Goal: Task Accomplishment & Management: Complete application form

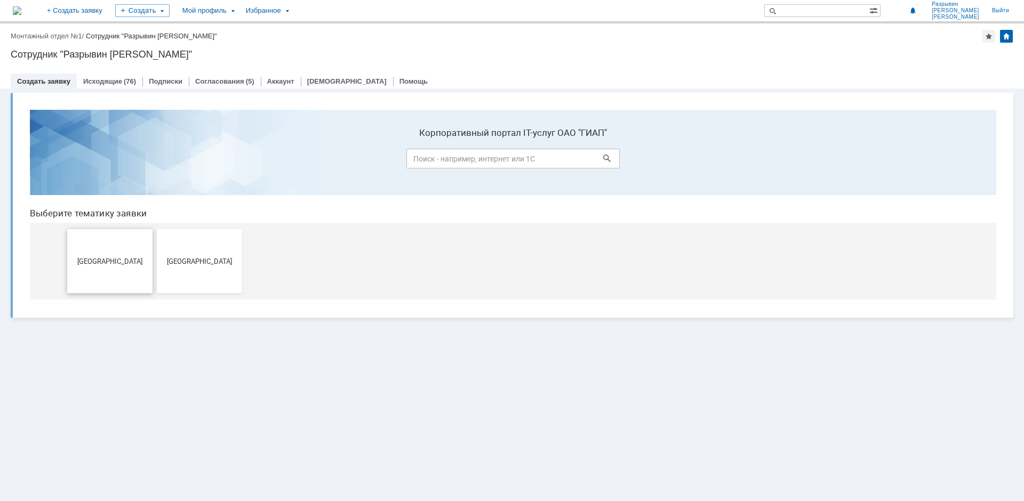
click at [130, 272] on button "[GEOGRAPHIC_DATA]" at bounding box center [109, 261] width 85 height 64
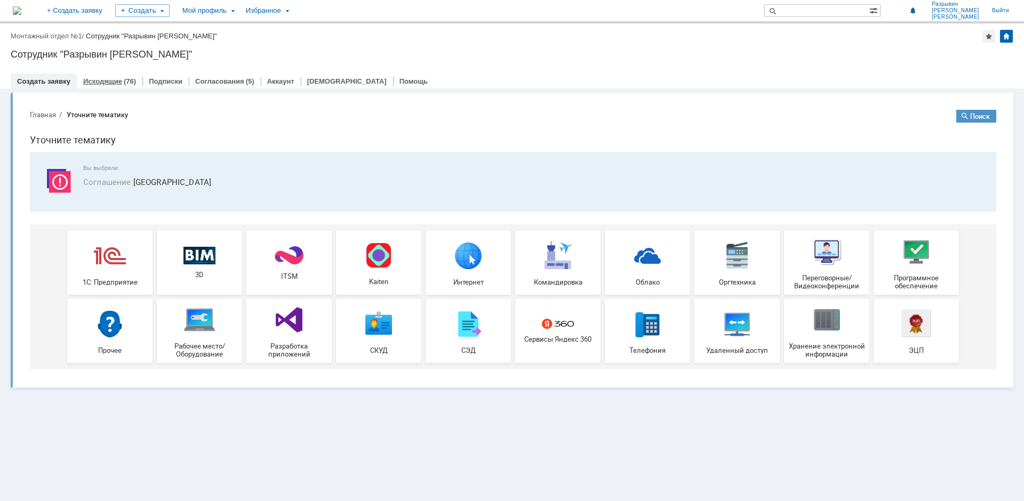
click at [101, 77] on link "Исходящие" at bounding box center [102, 81] width 39 height 8
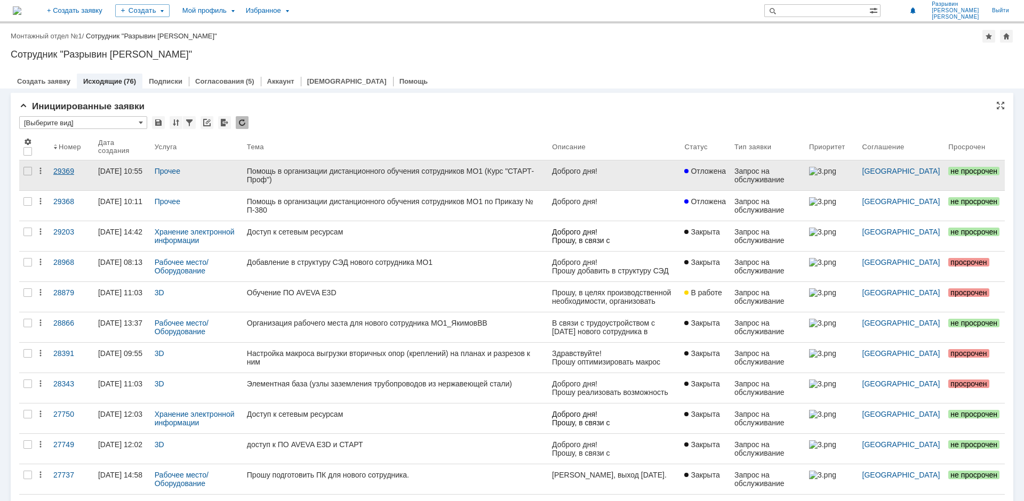
click at [65, 169] on div "29369" at bounding box center [71, 171] width 36 height 9
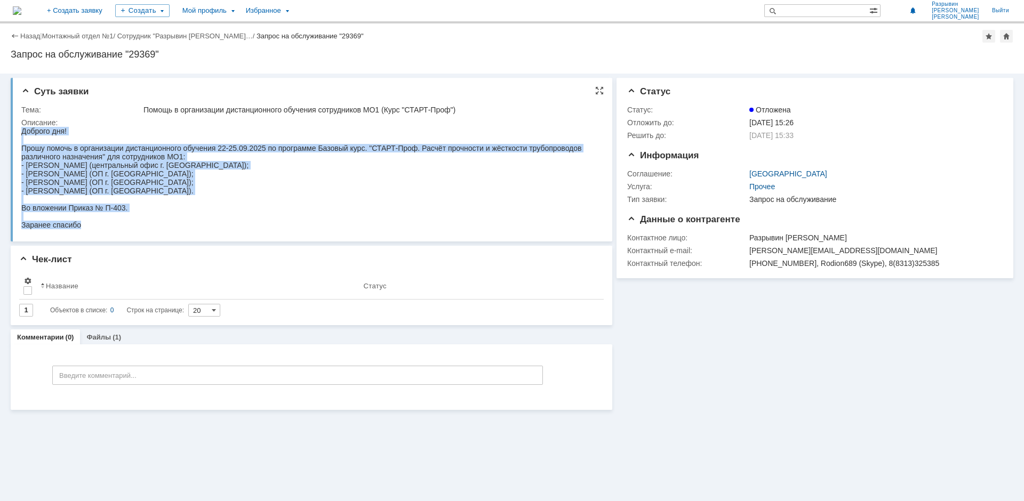
drag, startPoint x: 98, startPoint y: 228, endPoint x: 37, endPoint y: 253, distance: 66.3
click at [21, 127] on html "Доброго дня! Прошу помочь в организации дистанционного обучения 22-25.09.2025 п…" at bounding box center [309, 178] width 576 height 102
copy div "Доброго дня! Прошу помочь в организации дистанционного обучения 22-25.09.2025 п…"
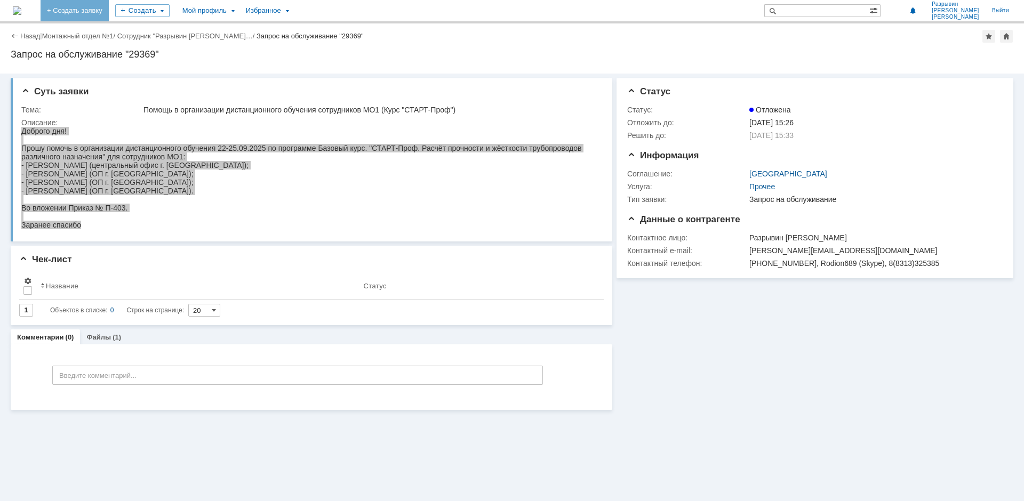
click at [108, 7] on link "+ Создать заявку" at bounding box center [75, 10] width 68 height 21
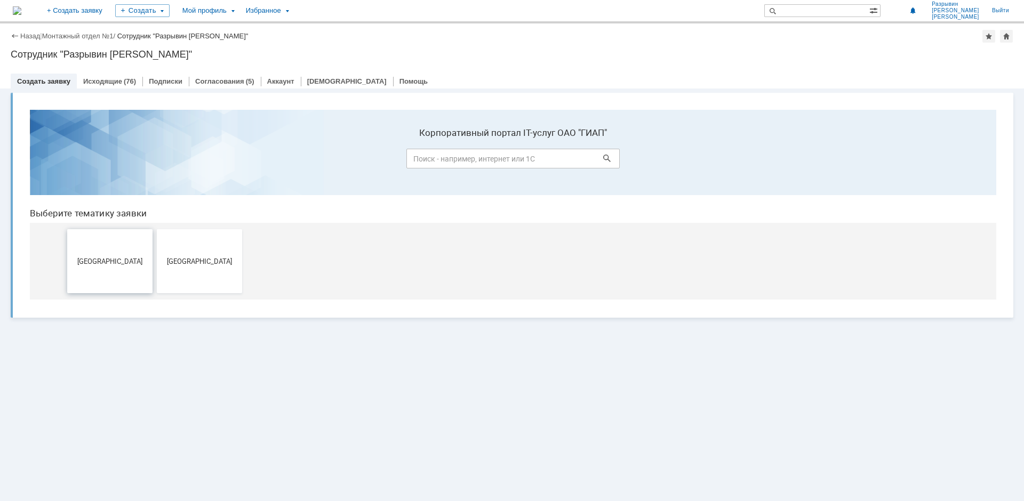
click at [112, 264] on span "[GEOGRAPHIC_DATA]" at bounding box center [109, 261] width 79 height 8
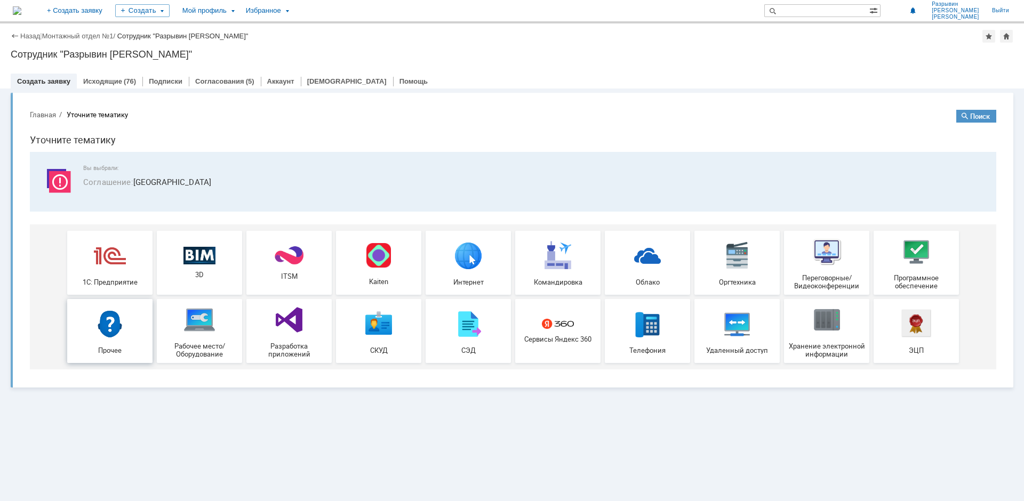
click at [117, 330] on img at bounding box center [110, 324] width 32 height 32
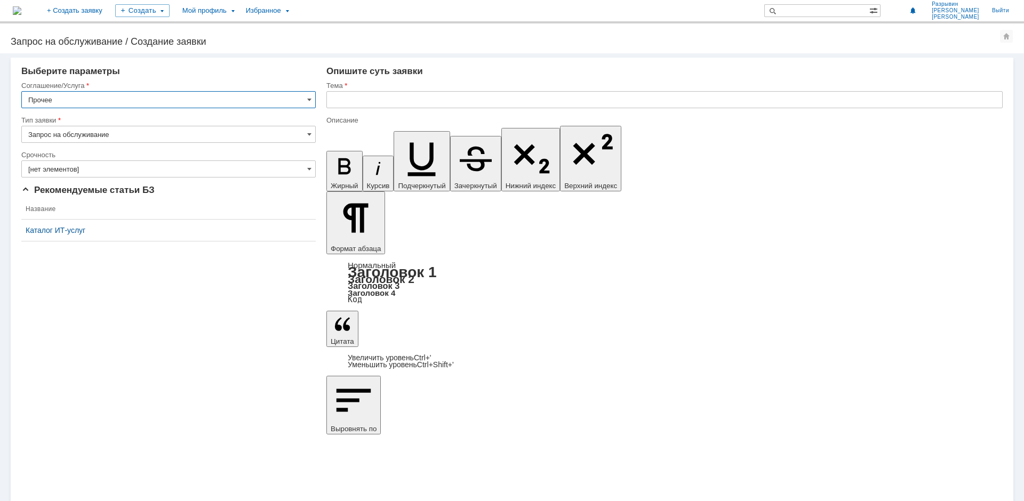
type input "2. Средняя (решить в установленные сроки)"
click at [348, 101] on input "text" at bounding box center [664, 99] width 676 height 17
click at [515, 100] on input "Помощь в организации обучения по программе "" at bounding box center [664, 99] width 676 height 17
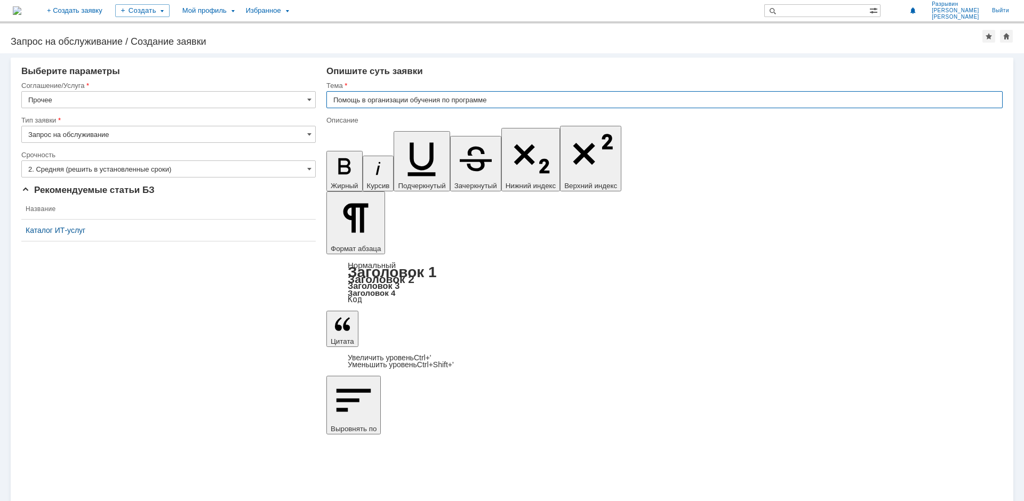
paste input "«ɉɟɪɟɞɨɜɵɟ ɩɪɚɤɬɢɤɢ ɩɪɨɟɤɬɢɪɨɜɚɧɢɹ ɩɚɪɨɤɨɧɞɟɧɫɚɬɧɵɯ ɫɢɫɬɟɦ ɩɪɨɦɵɲɥɟɧɧɵɯ ɩɪɟɞɩɪɢ…"
click at [549, 98] on input "Помощь в организации обучения по программе "Передовые пракики проектирования па…" at bounding box center [664, 99] width 676 height 17
drag, startPoint x: 491, startPoint y: 98, endPoint x: 809, endPoint y: 105, distance: 317.4
click at [809, 105] on input "Помощь в организации обучения по программе "Передовые практики проектирования п…" at bounding box center [664, 99] width 676 height 17
type input "Помощь в организации обучения по программе "Передовые практики проектирования п…"
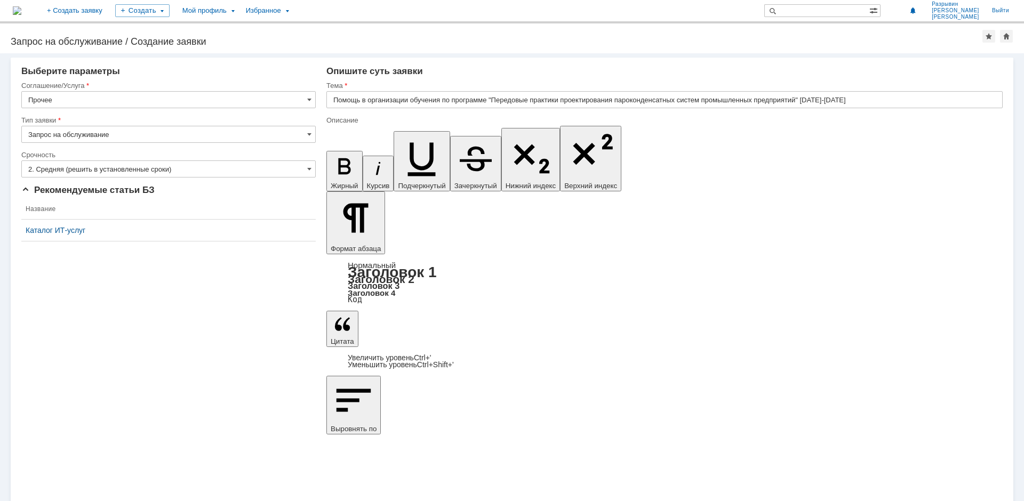
drag, startPoint x: 635, startPoint y: 3828, endPoint x: 983, endPoint y: 3832, distance: 348.3
drag, startPoint x: 343, startPoint y: 3843, endPoint x: 383, endPoint y: 3843, distance: 39.5
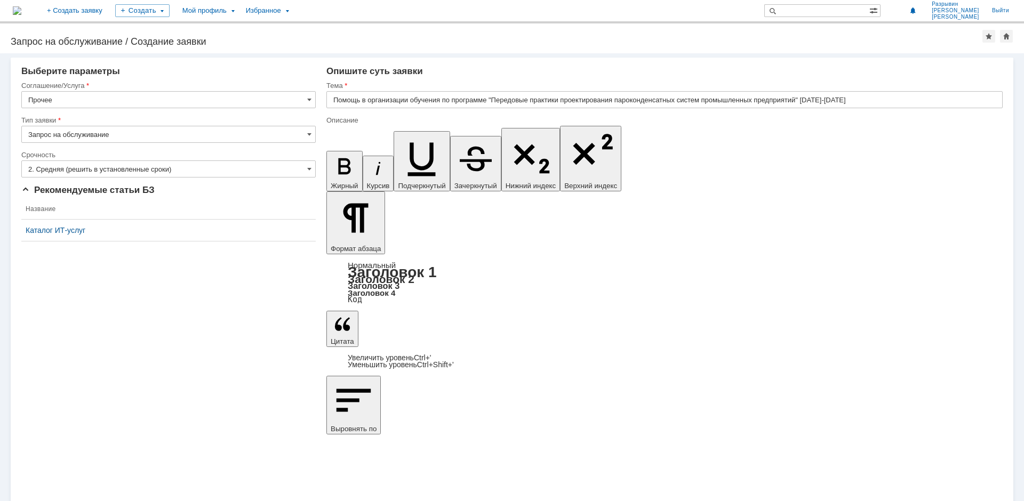
drag, startPoint x: 448, startPoint y: 3860, endPoint x: 515, endPoint y: 3860, distance: 67.2
copy span "(ОП г. [GEOGRAPHIC_DATA]);"
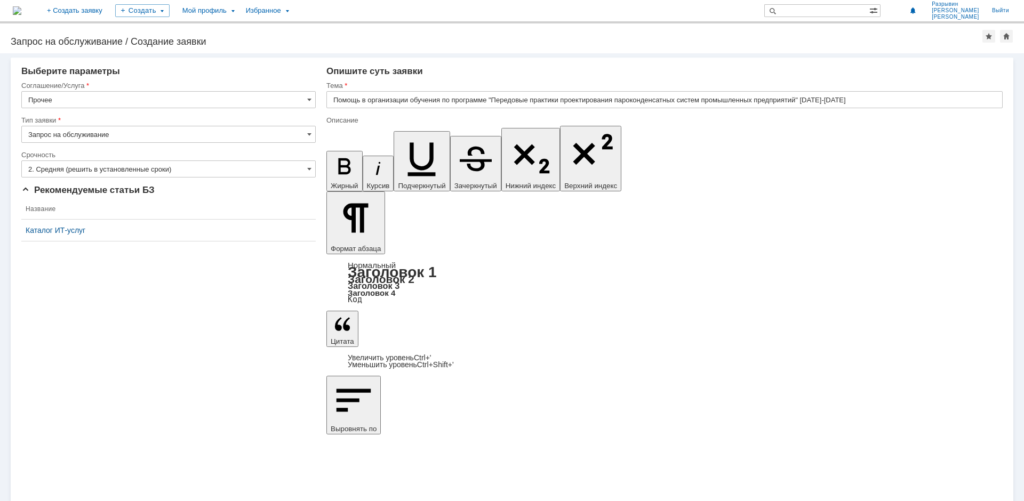
drag, startPoint x: 520, startPoint y: 3876, endPoint x: 345, endPoint y: 3864, distance: 175.9
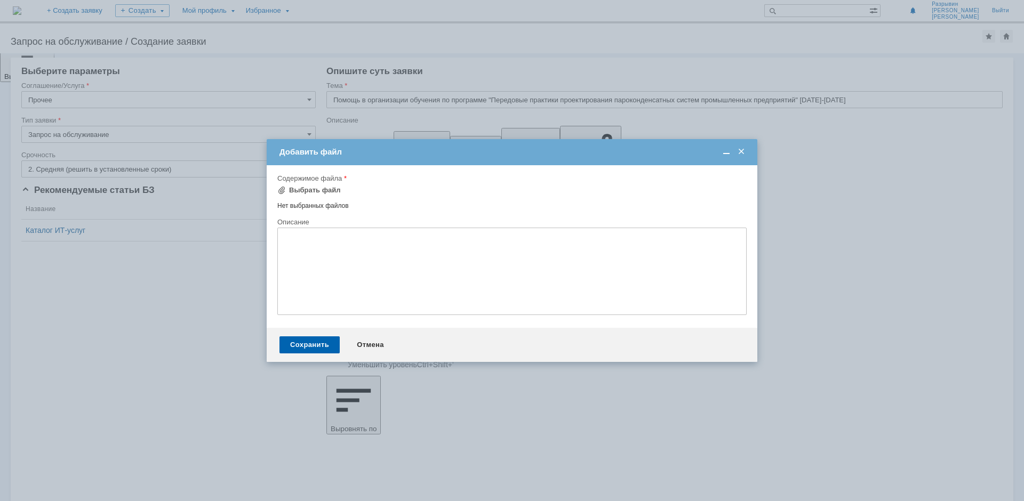
click at [322, 244] on textarea at bounding box center [511, 271] width 469 height 87
click at [346, 198] on div "Нет выбранных файлов" at bounding box center [511, 204] width 469 height 12
click at [315, 258] on textarea at bounding box center [511, 271] width 469 height 87
click at [324, 190] on div "Выбрать файл" at bounding box center [315, 190] width 52 height 9
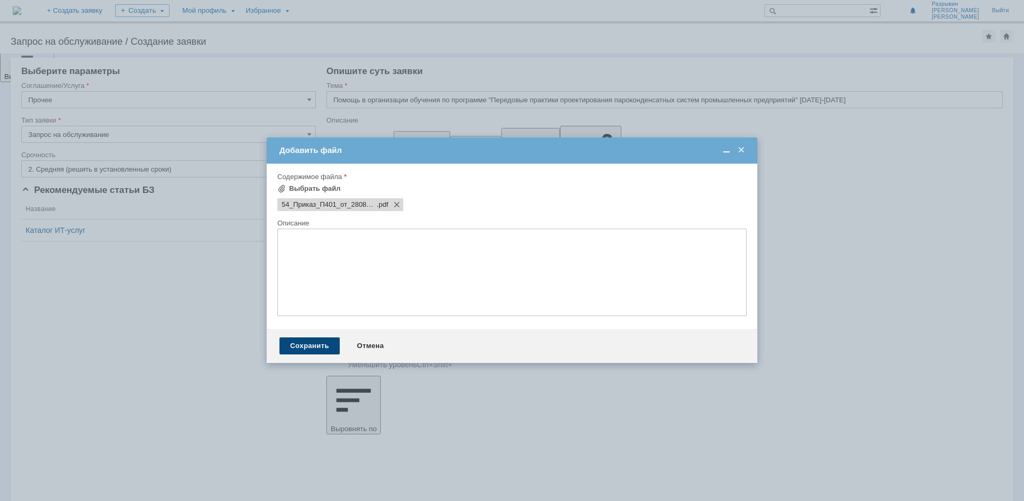
click at [321, 340] on div "Сохранить" at bounding box center [309, 346] width 60 height 17
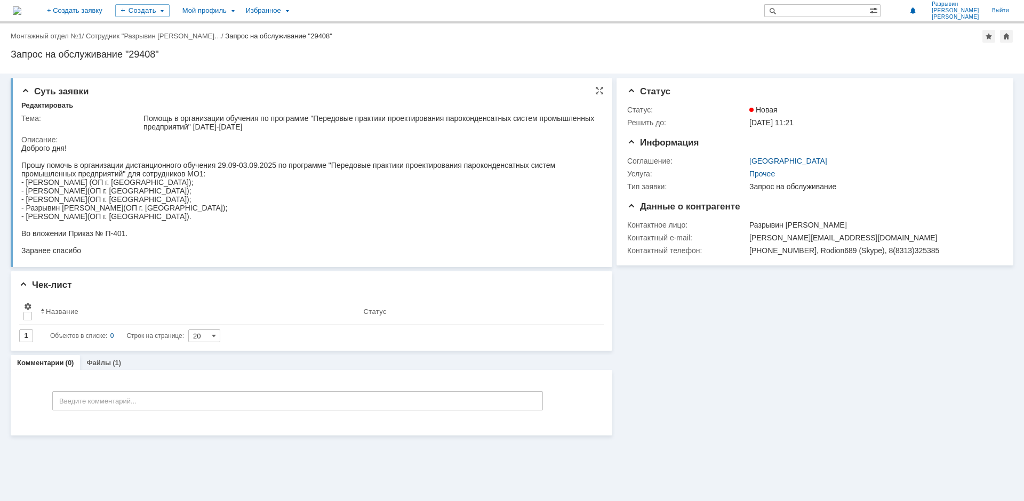
click at [252, 167] on span "Прошу помочь в организации дистанционного обучения 29.09-03.09.2025 по программ…" at bounding box center [288, 169] width 534 height 17
click at [255, 166] on span "Прошу помочь в организации дистанционного обучения 29.09-03.09.2025 по программ…" at bounding box center [288, 169] width 534 height 17
click at [256, 166] on span "Прошу помочь в организации дистанционного обучения 29.09-03.09.2025 по программ…" at bounding box center [288, 169] width 534 height 17
click at [94, 361] on link "Файлы" at bounding box center [98, 363] width 25 height 8
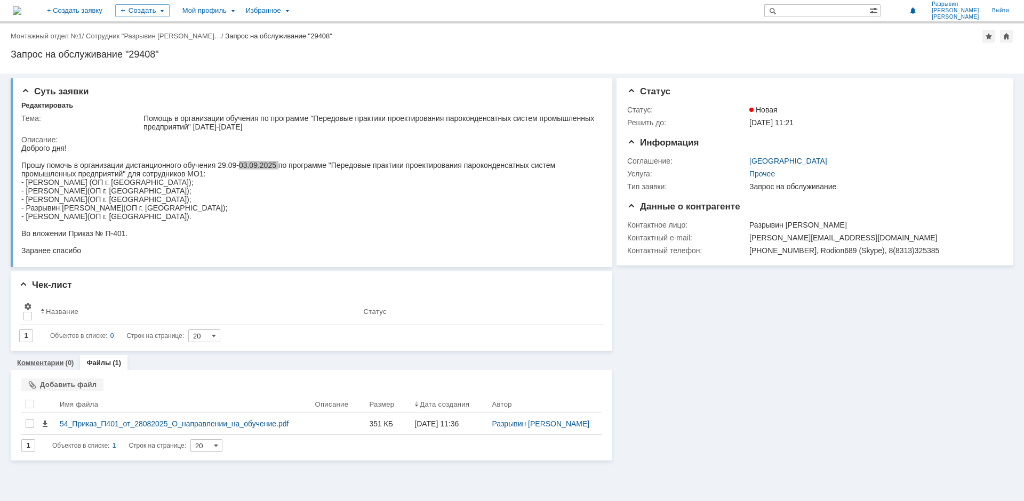
click at [56, 358] on div "Комментарии (0)" at bounding box center [45, 362] width 69 height 15
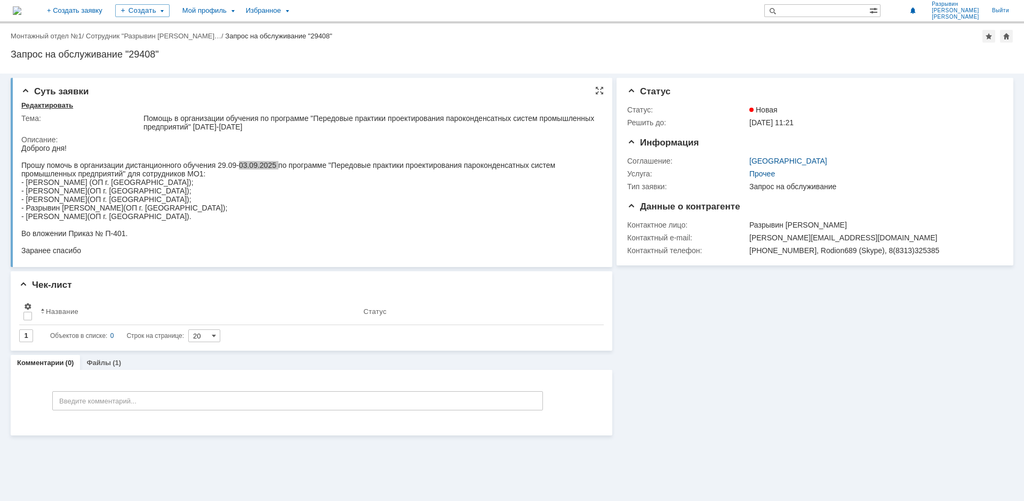
click at [54, 105] on div "Редактировать" at bounding box center [47, 105] width 52 height 9
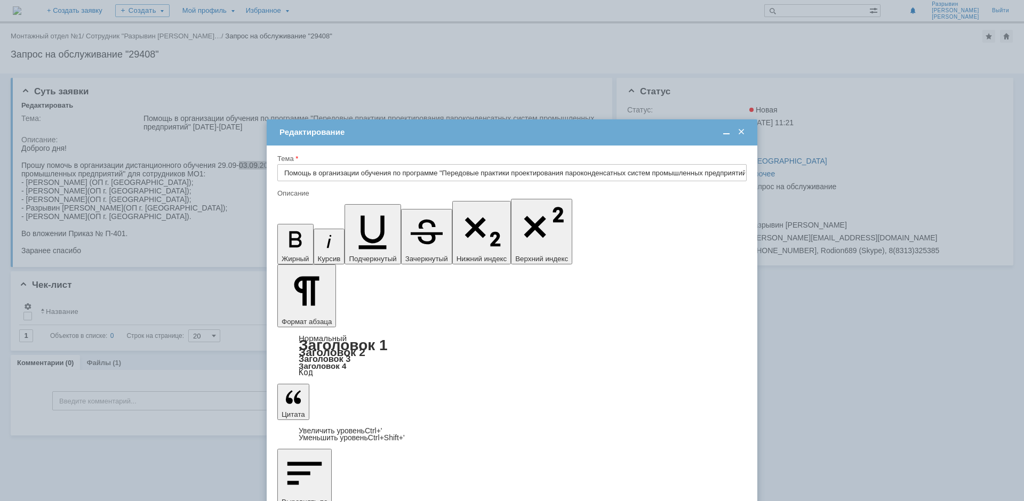
drag, startPoint x: 525, startPoint y: 3075, endPoint x: 520, endPoint y: 3075, distance: 5.4
